Goal: Find specific fact: Find specific page/section

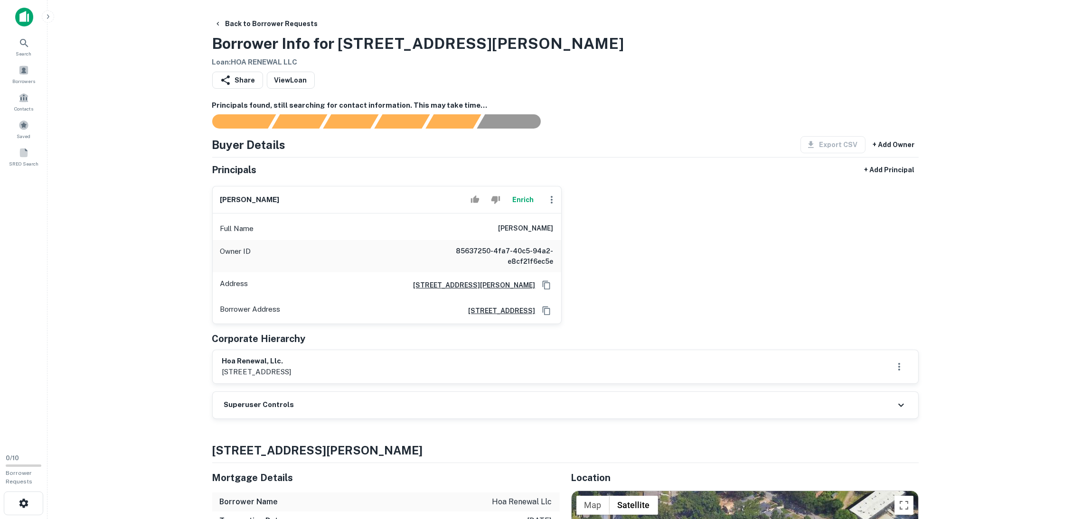
click at [330, 42] on h3 "Borrower Info for 2167 Martin Luther King Jr Dr SW" at bounding box center [418, 43] width 412 height 23
drag, startPoint x: 286, startPoint y: 199, endPoint x: 235, endPoint y: 199, distance: 50.8
click at [184, 188] on main "Back to Borrower Requests Borrower Info for 2167 Martin Luther King Jr Dr SW Lo…" at bounding box center [565, 259] width 1036 height 519
copy h6 "simone small"
drag, startPoint x: 360, startPoint y: 38, endPoint x: 611, endPoint y: 40, distance: 251.2
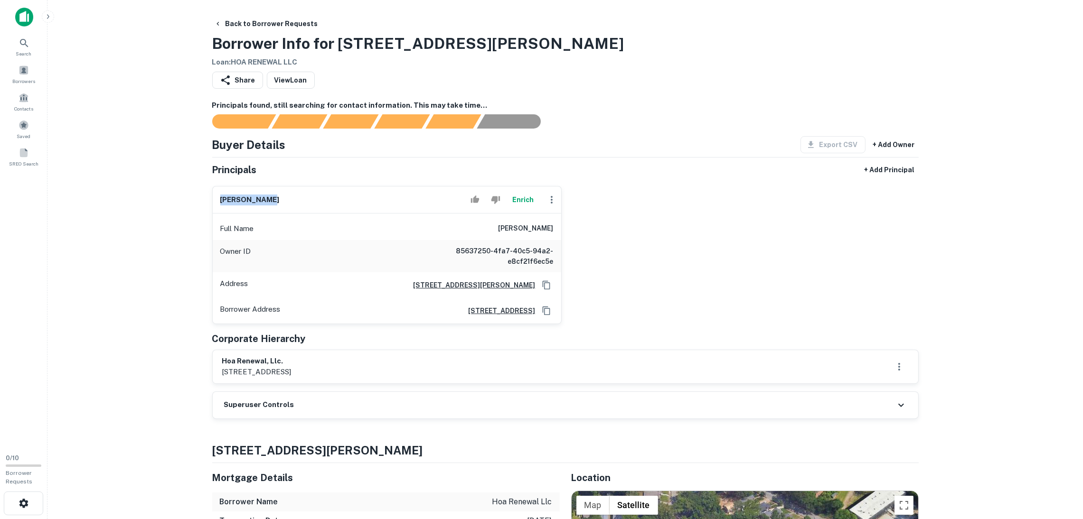
click at [644, 43] on div "Back to Borrower Requests Borrower Info for 2167 Martin Luther King Jr Dr SW Lo…" at bounding box center [565, 41] width 707 height 53
copy h3 "2167 Martin Luther King Jr Dr SW"
click at [540, 285] on button "Copy Address" at bounding box center [546, 285] width 14 height 14
drag, startPoint x: 275, startPoint y: 198, endPoint x: 247, endPoint y: 203, distance: 28.5
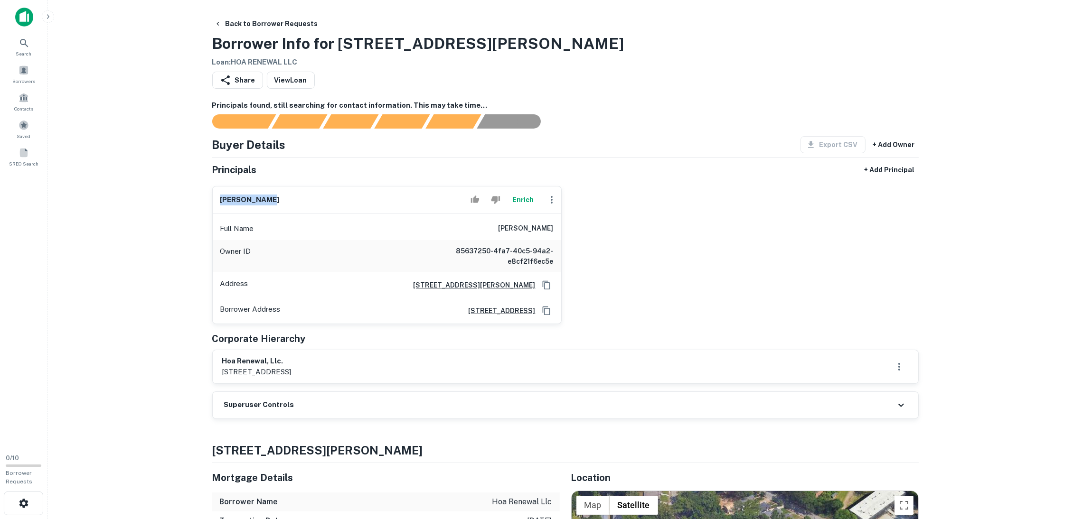
copy h6 "simone small"
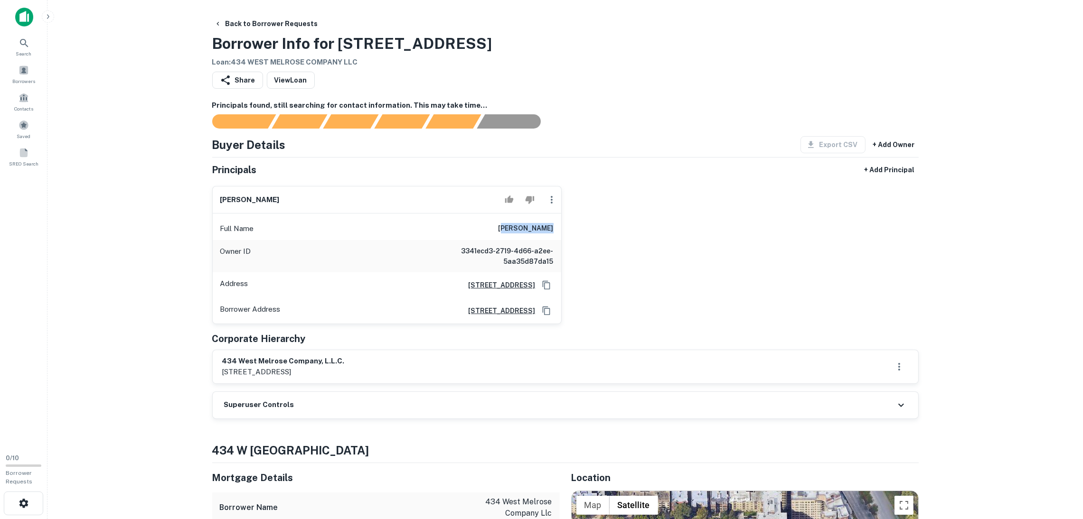
click at [568, 226] on div "[PERSON_NAME] Full Name [PERSON_NAME] Owner ID 3341ecd3-2719-4d66-a2ee-5aa35d87…" at bounding box center [562, 252] width 714 height 146
